Goal: Navigation & Orientation: Go to known website

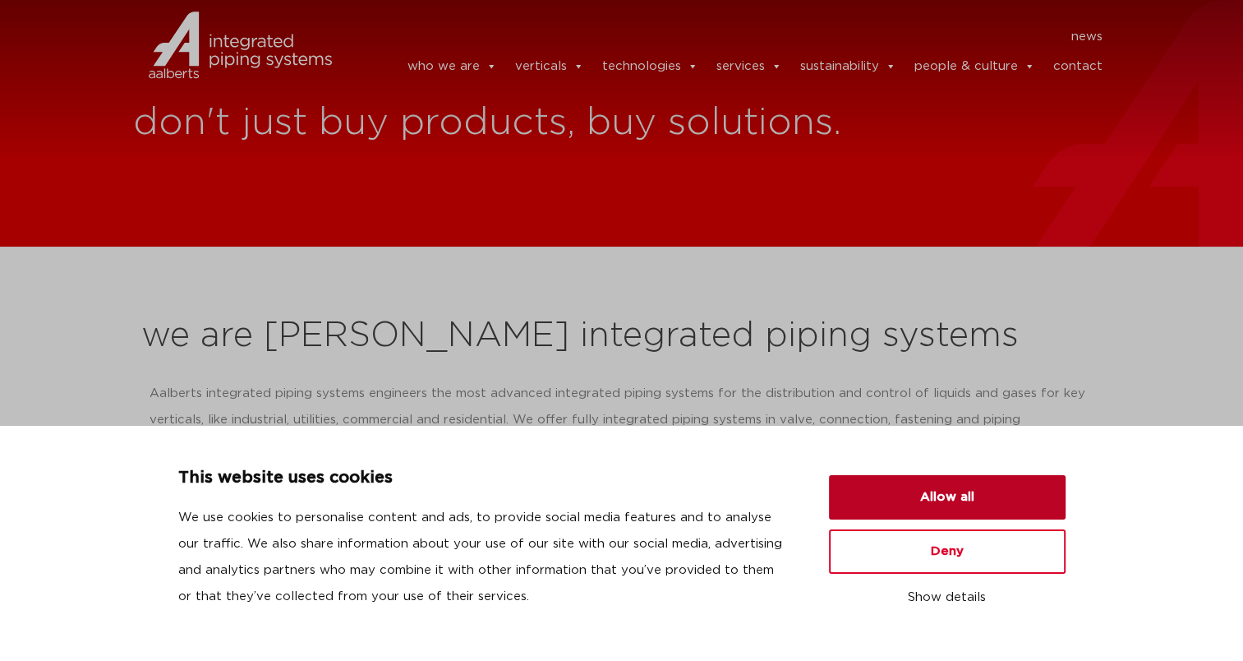
click at [930, 502] on button "Allow all" at bounding box center [947, 497] width 237 height 44
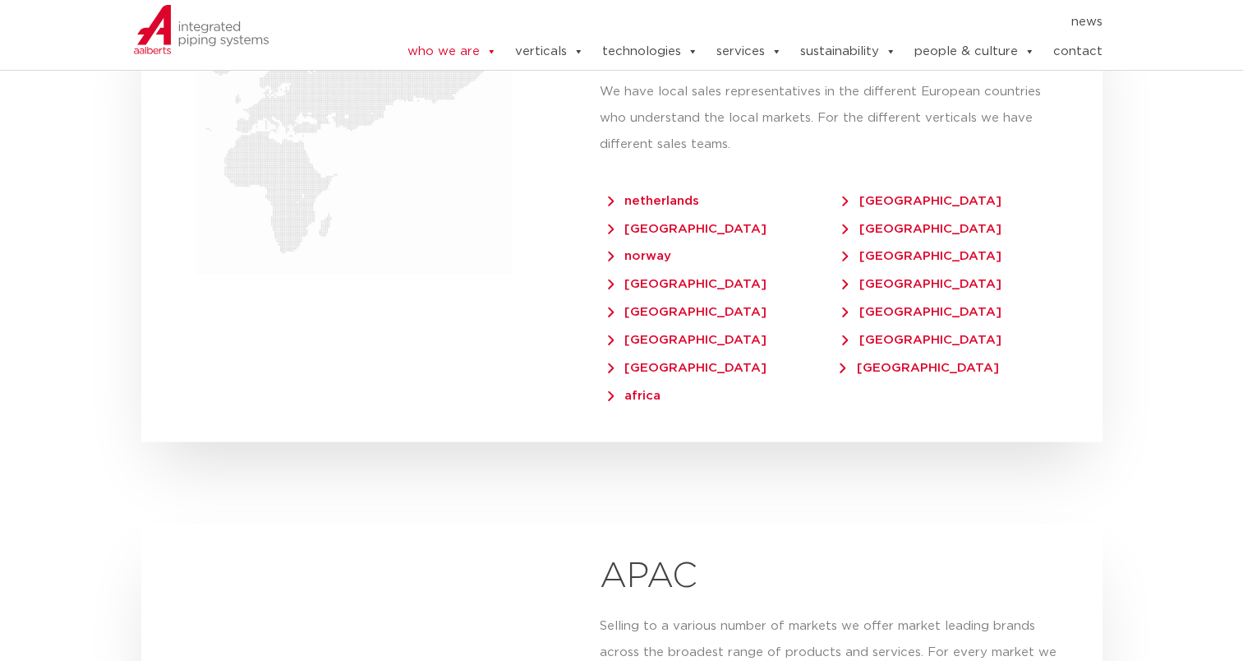
scroll to position [3451, 0]
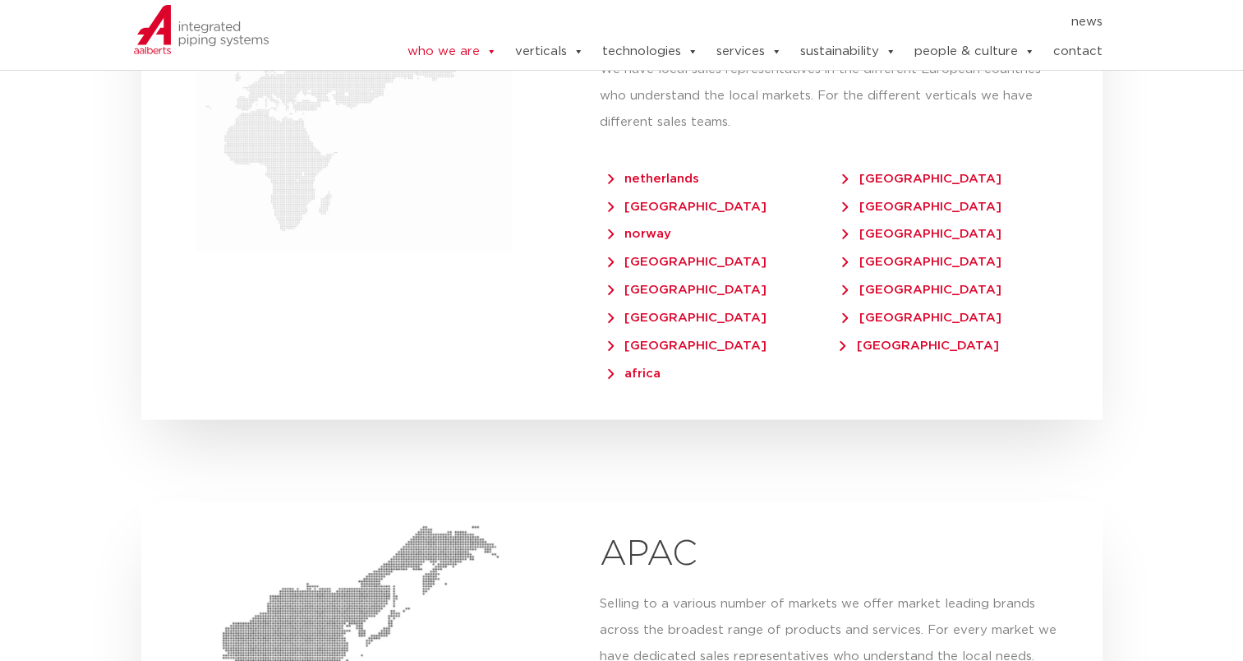
click at [697, 331] on div "[GEOGRAPHIC_DATA]" at bounding box center [716, 345] width 233 height 28
click at [696, 339] on span "[GEOGRAPHIC_DATA]" at bounding box center [687, 345] width 159 height 12
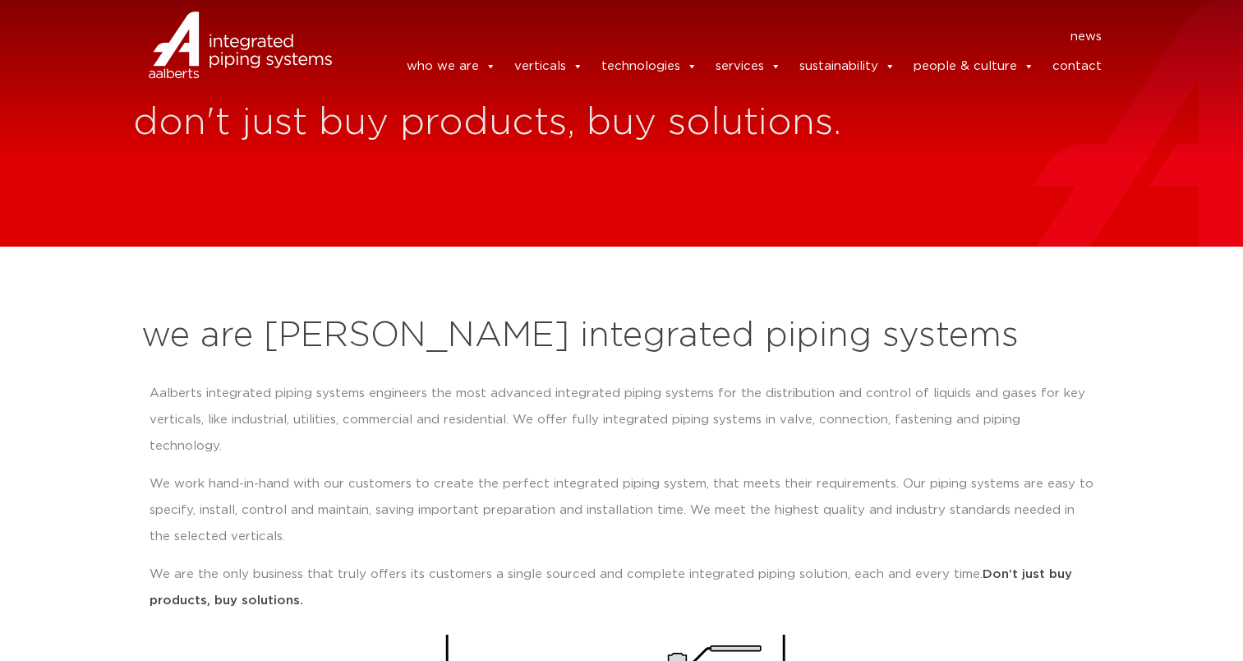
scroll to position [3451, 0]
